Goal: Transaction & Acquisition: Subscribe to service/newsletter

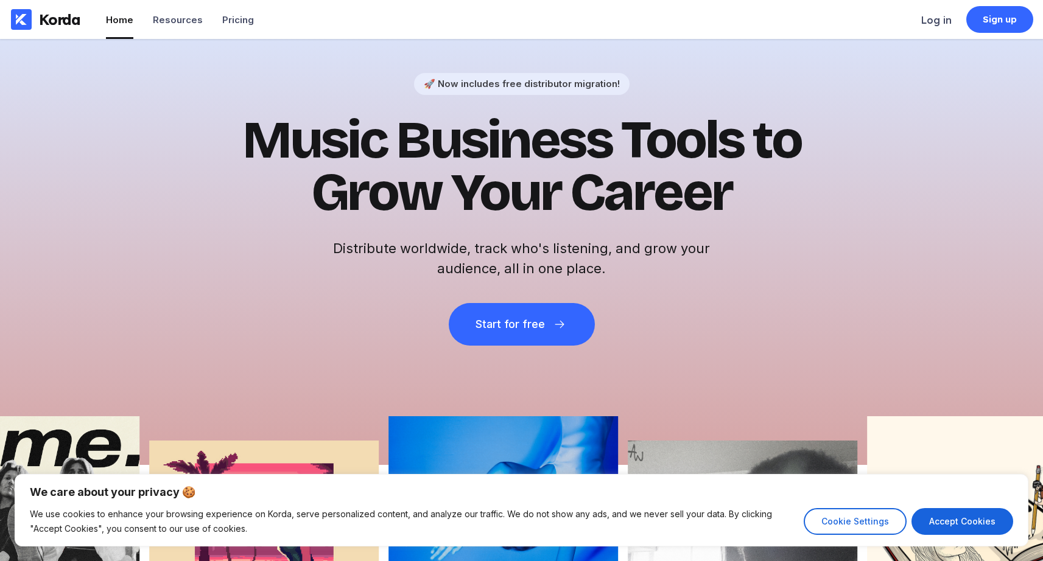
click at [212, 18] on ul "Home Resources Pricing" at bounding box center [180, 19] width 148 height 39
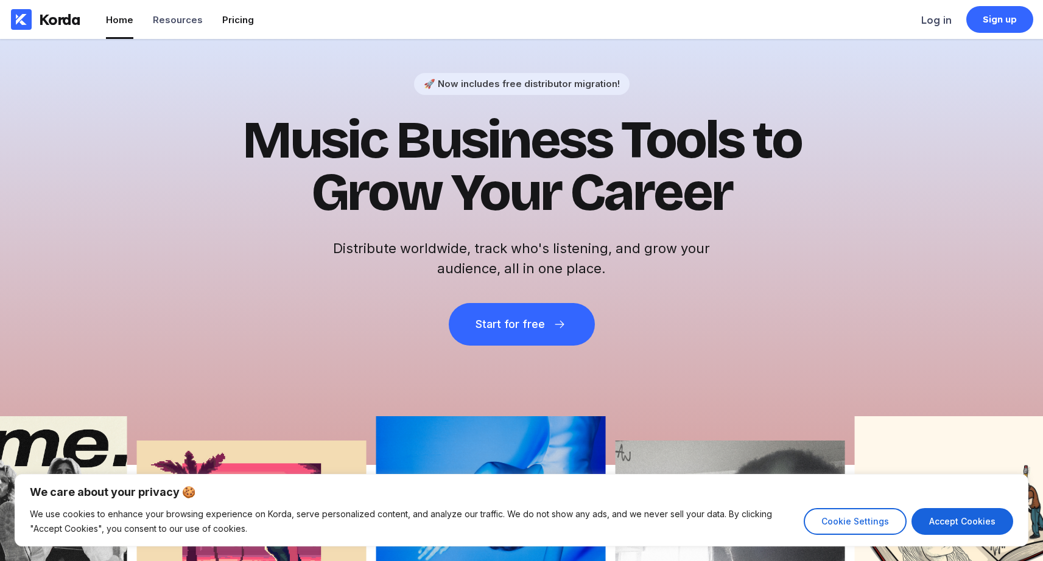
click at [247, 29] on li "Pricing" at bounding box center [238, 19] width 32 height 39
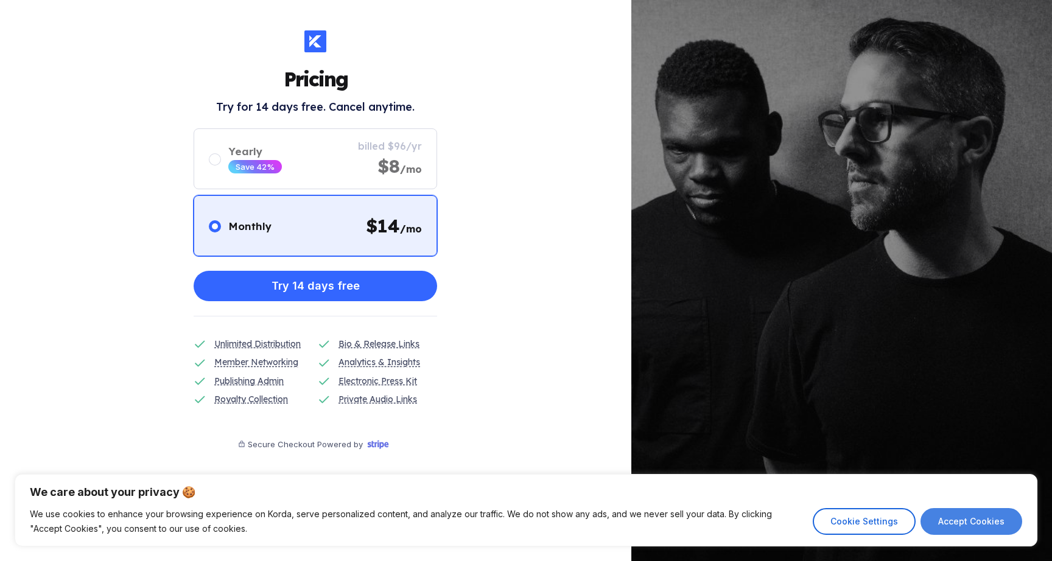
click at [966, 521] on button "Accept Cookies" at bounding box center [972, 521] width 102 height 27
checkbox input "true"
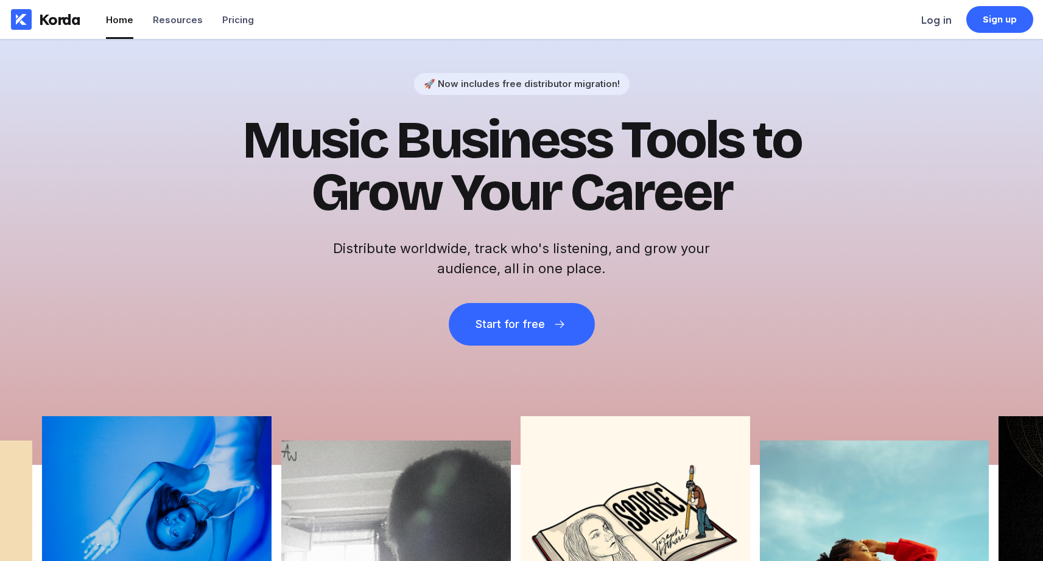
click at [258, 19] on div "Korda Home Resources Pricing" at bounding box center [134, 19] width 269 height 39
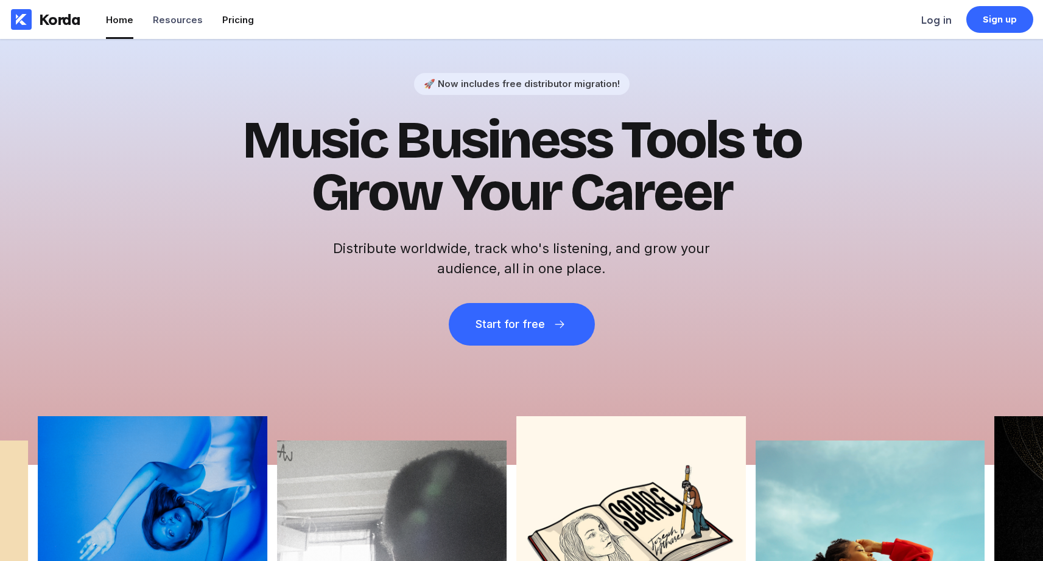
click at [238, 18] on div "Pricing" at bounding box center [238, 20] width 32 height 12
